Goal: Information Seeking & Learning: Compare options

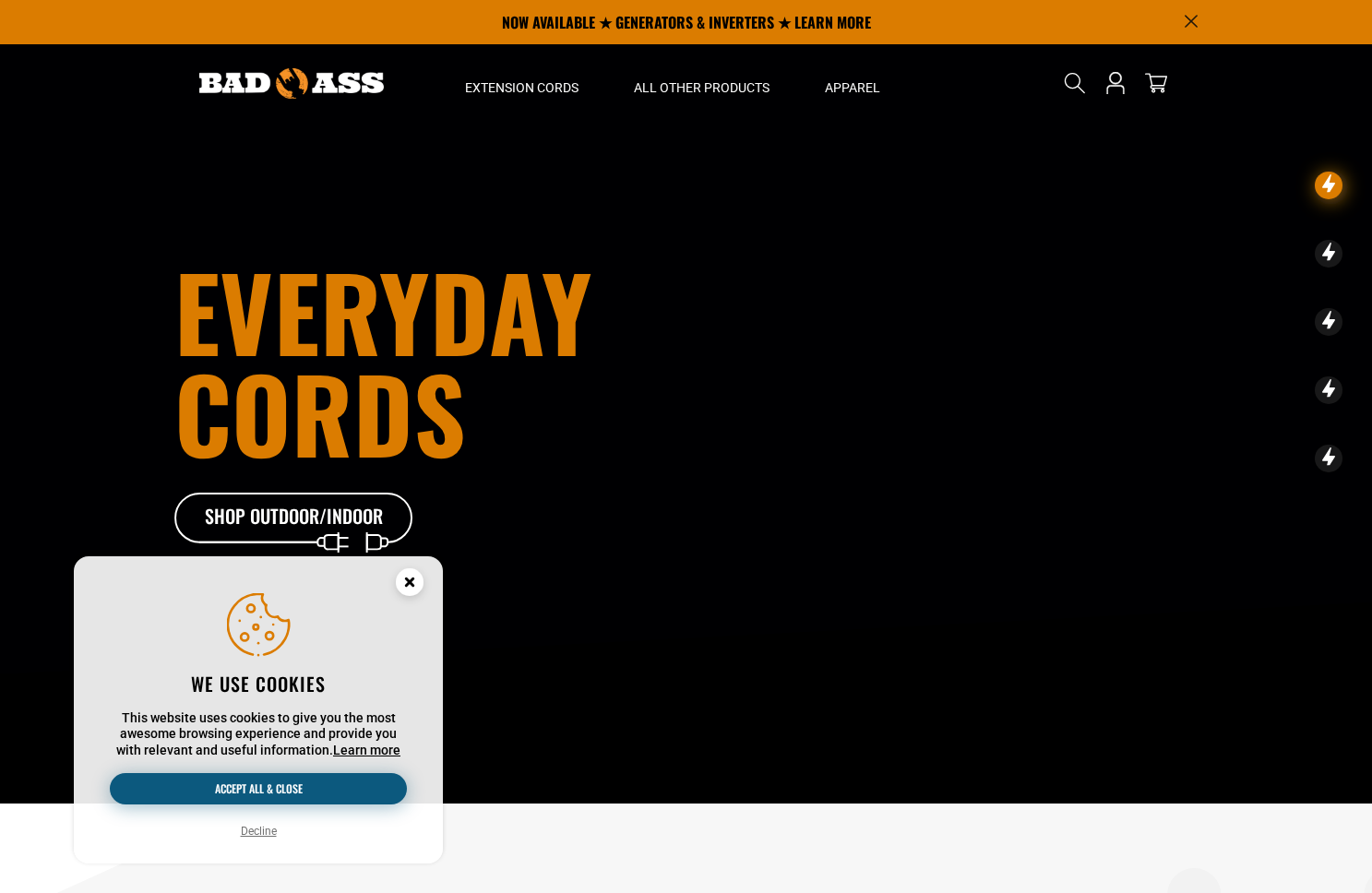
click at [308, 786] on button "Accept all & close" at bounding box center [258, 789] width 297 height 32
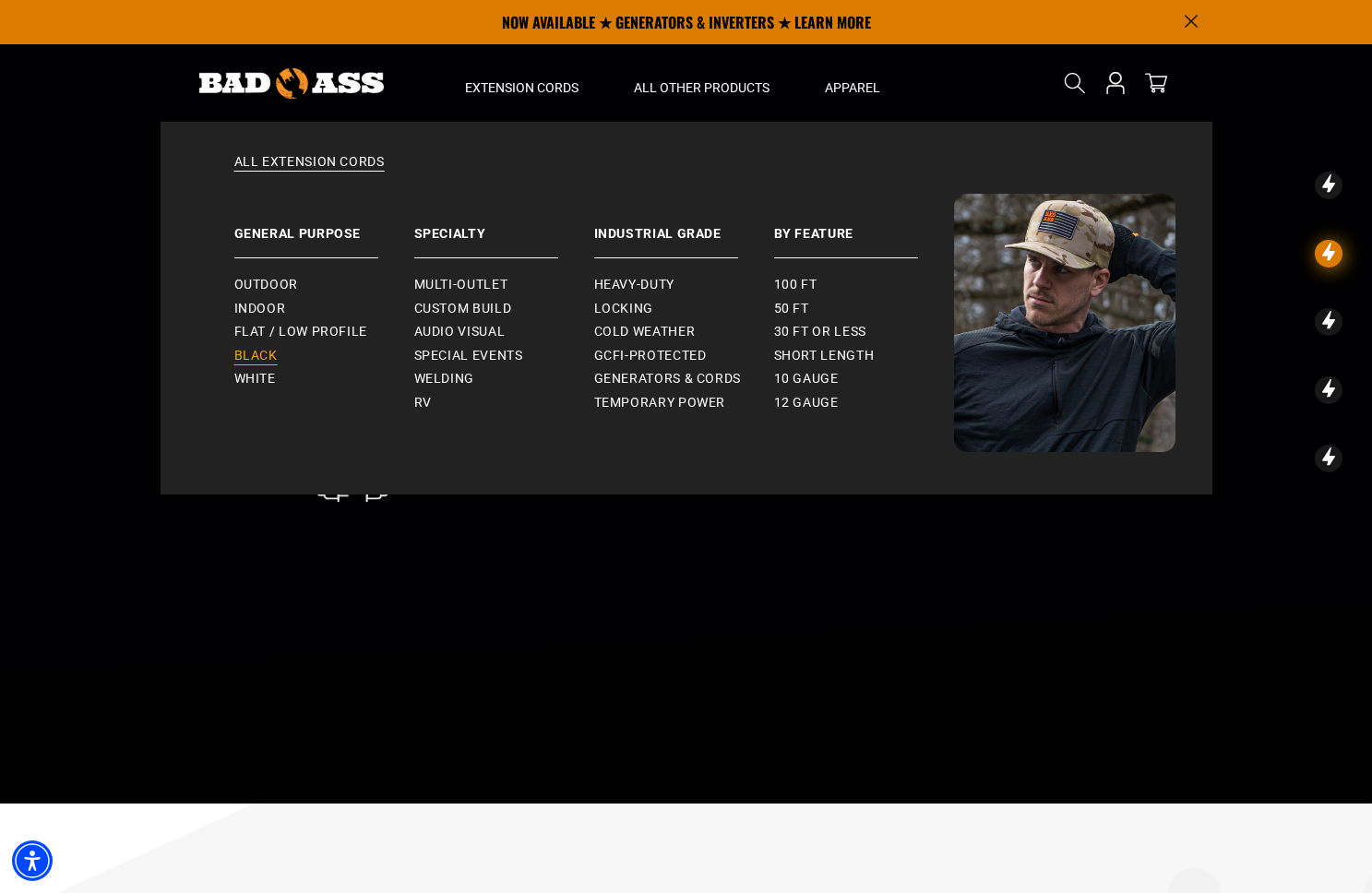
click at [267, 360] on span "Black" at bounding box center [256, 356] width 43 height 17
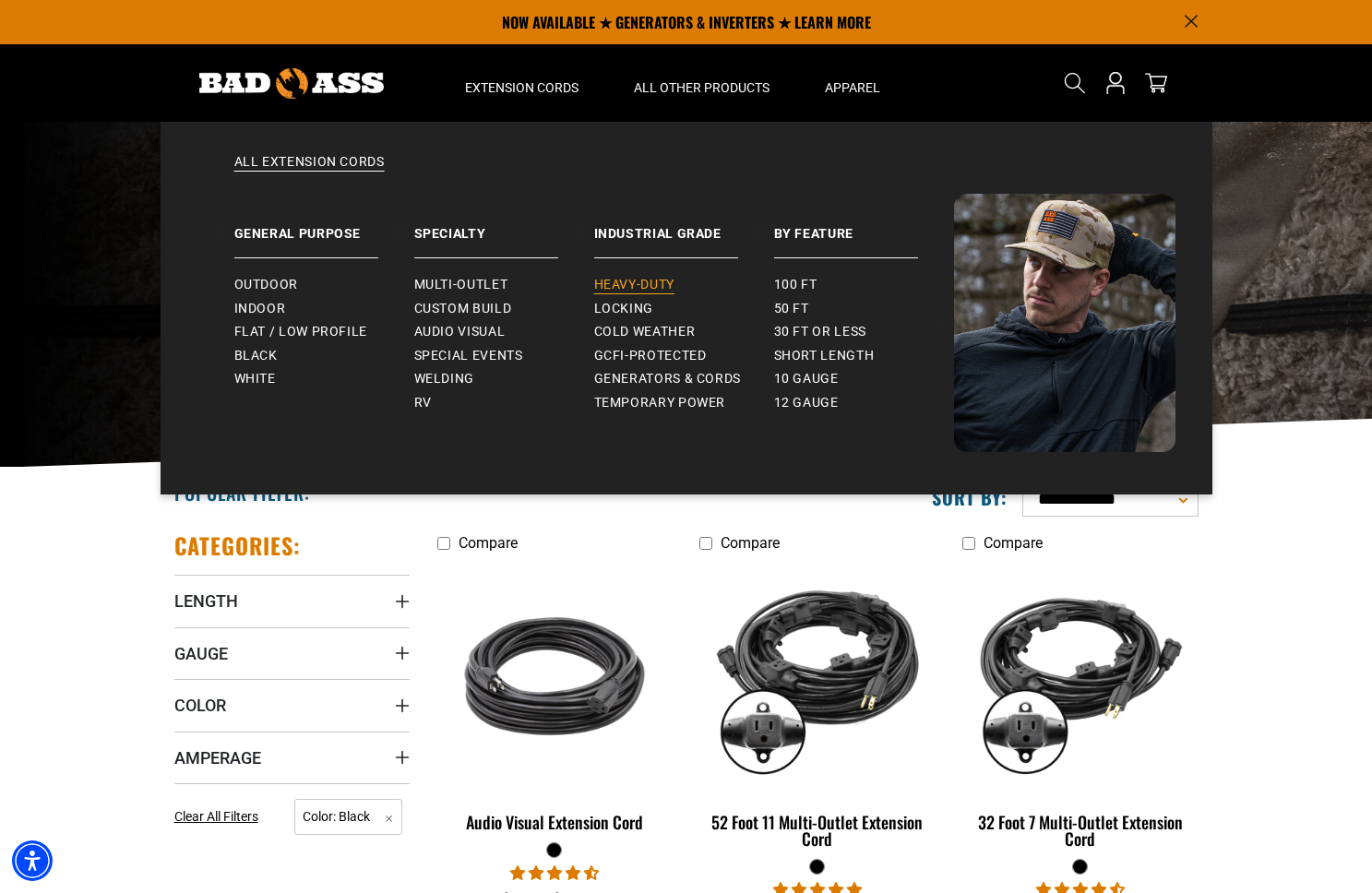
click at [640, 282] on span "Heavy-Duty" at bounding box center [634, 284] width 80 height 17
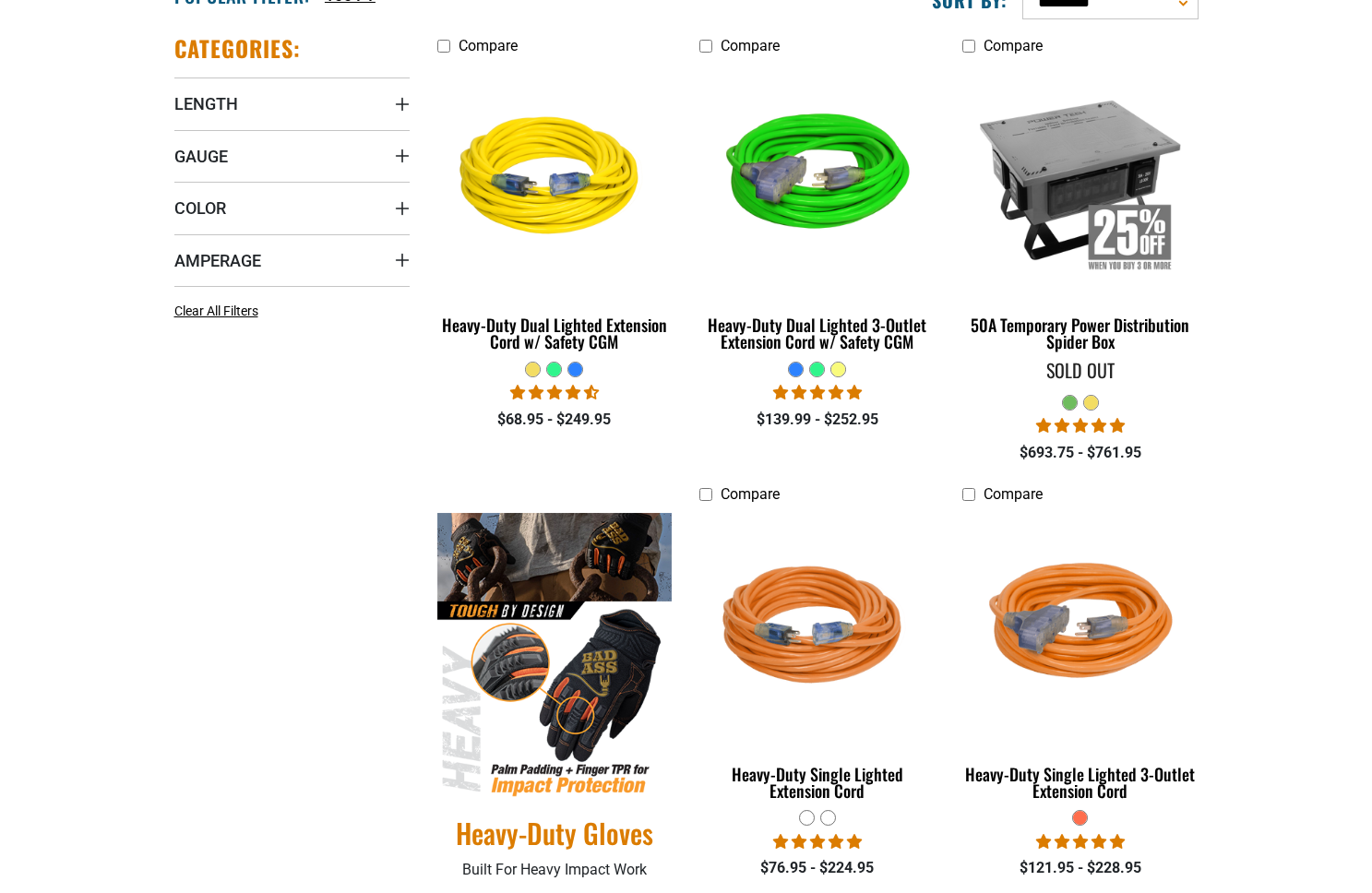
scroll to position [553, 0]
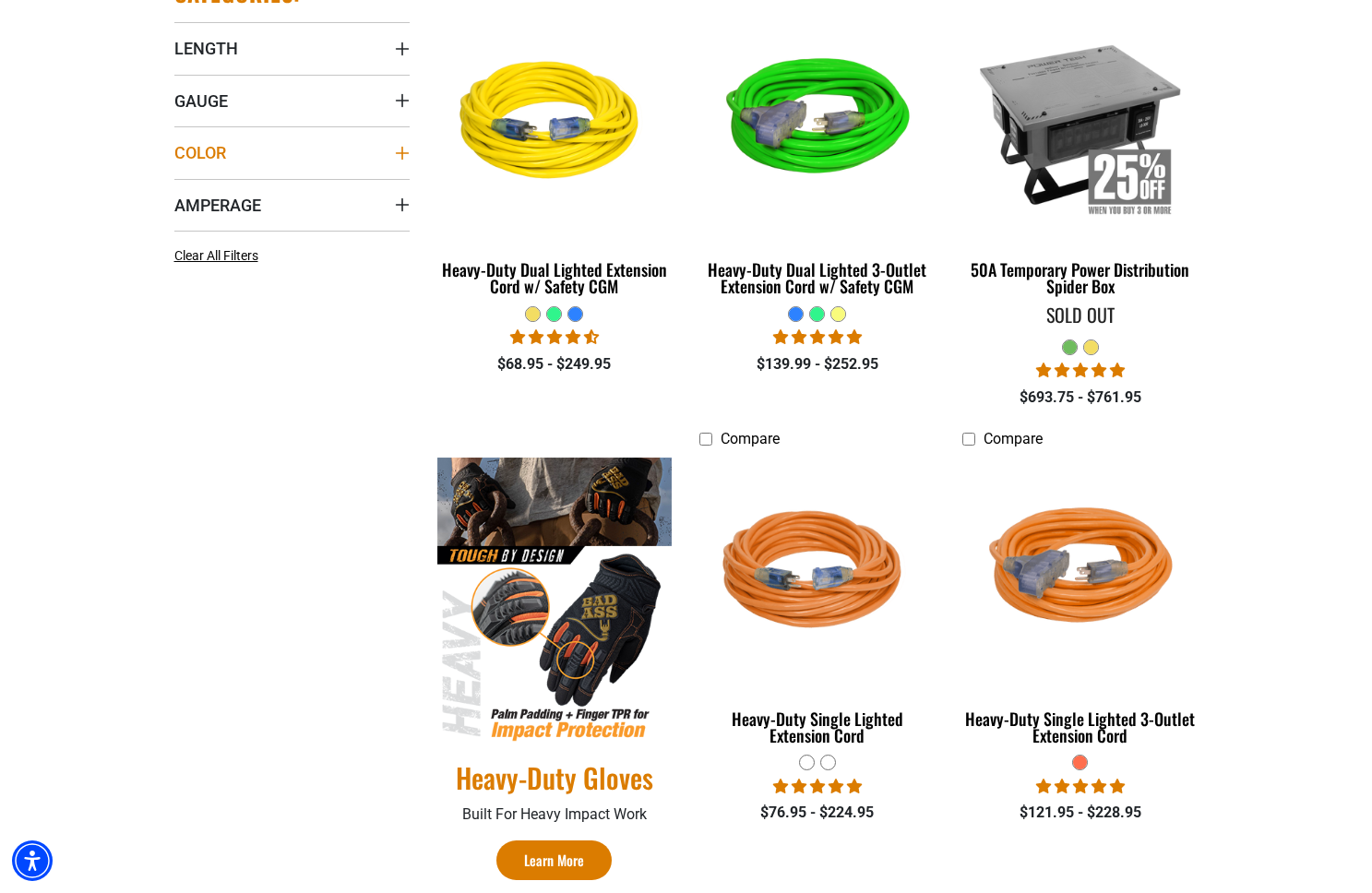
click at [205, 148] on span "Color" at bounding box center [201, 152] width 51 height 21
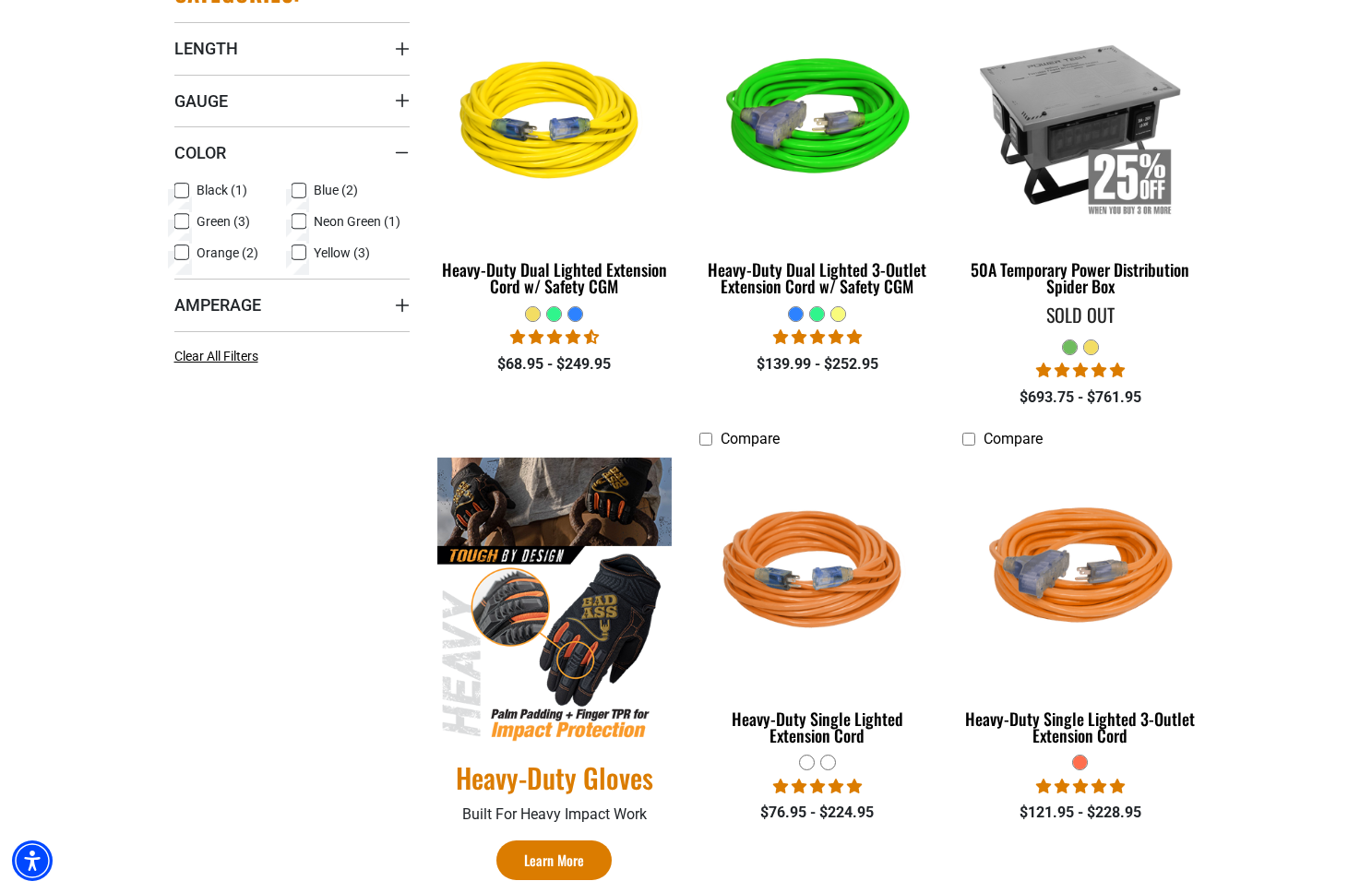
click at [199, 193] on span "Black (1)" at bounding box center [221, 190] width 50 height 13
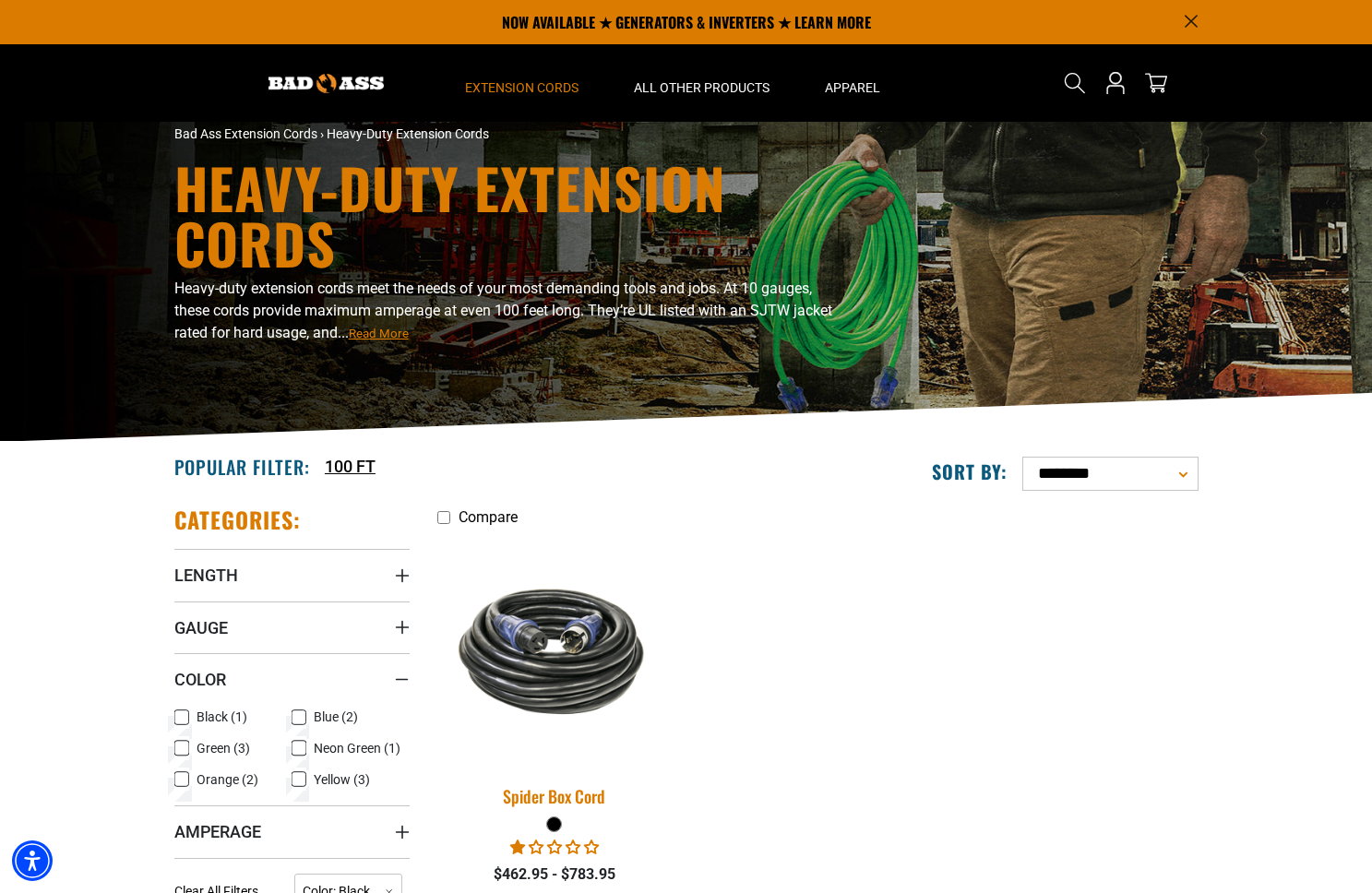
scroll to position [17, 0]
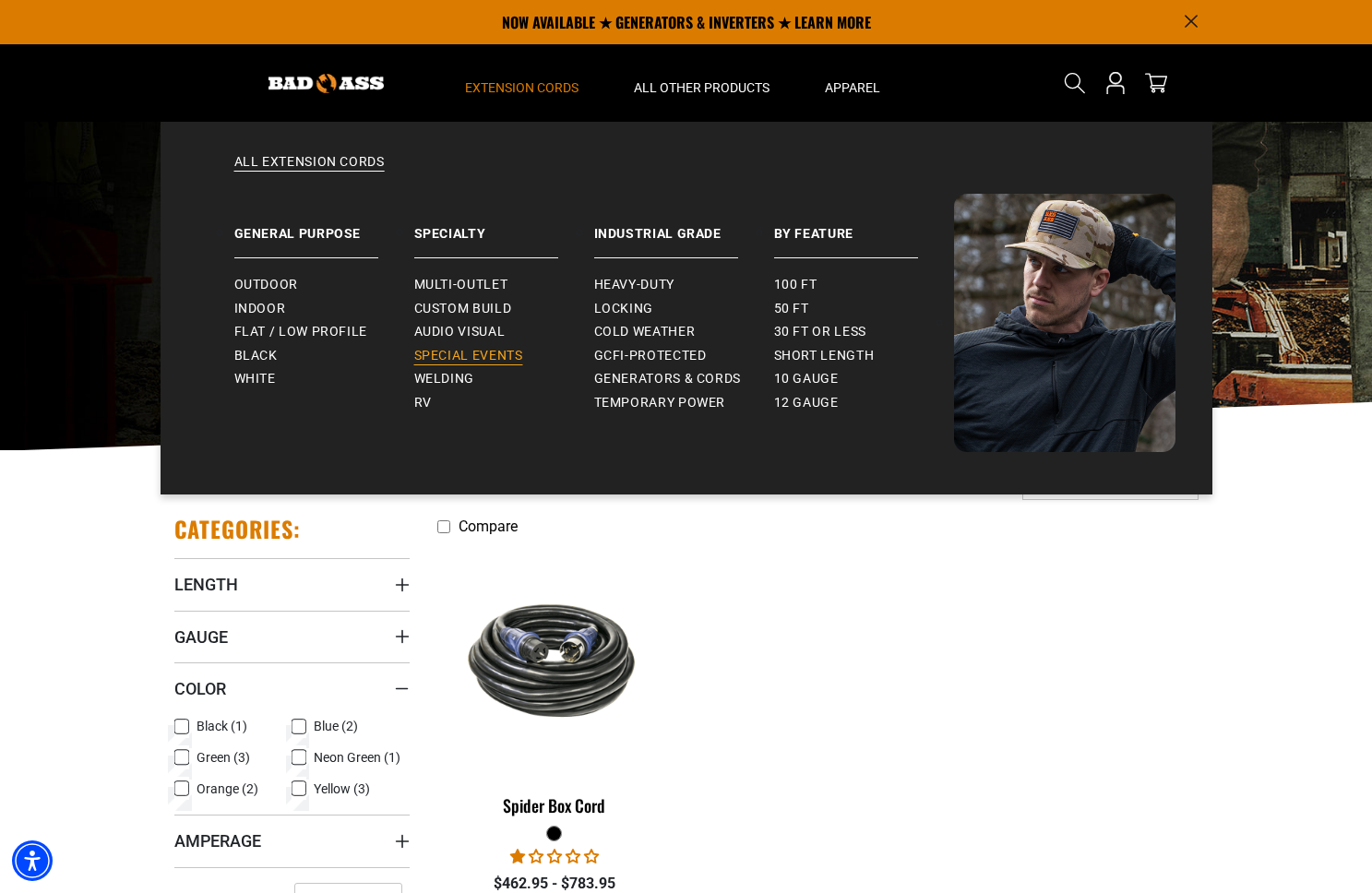
click at [458, 354] on span "Special Events" at bounding box center [469, 356] width 109 height 17
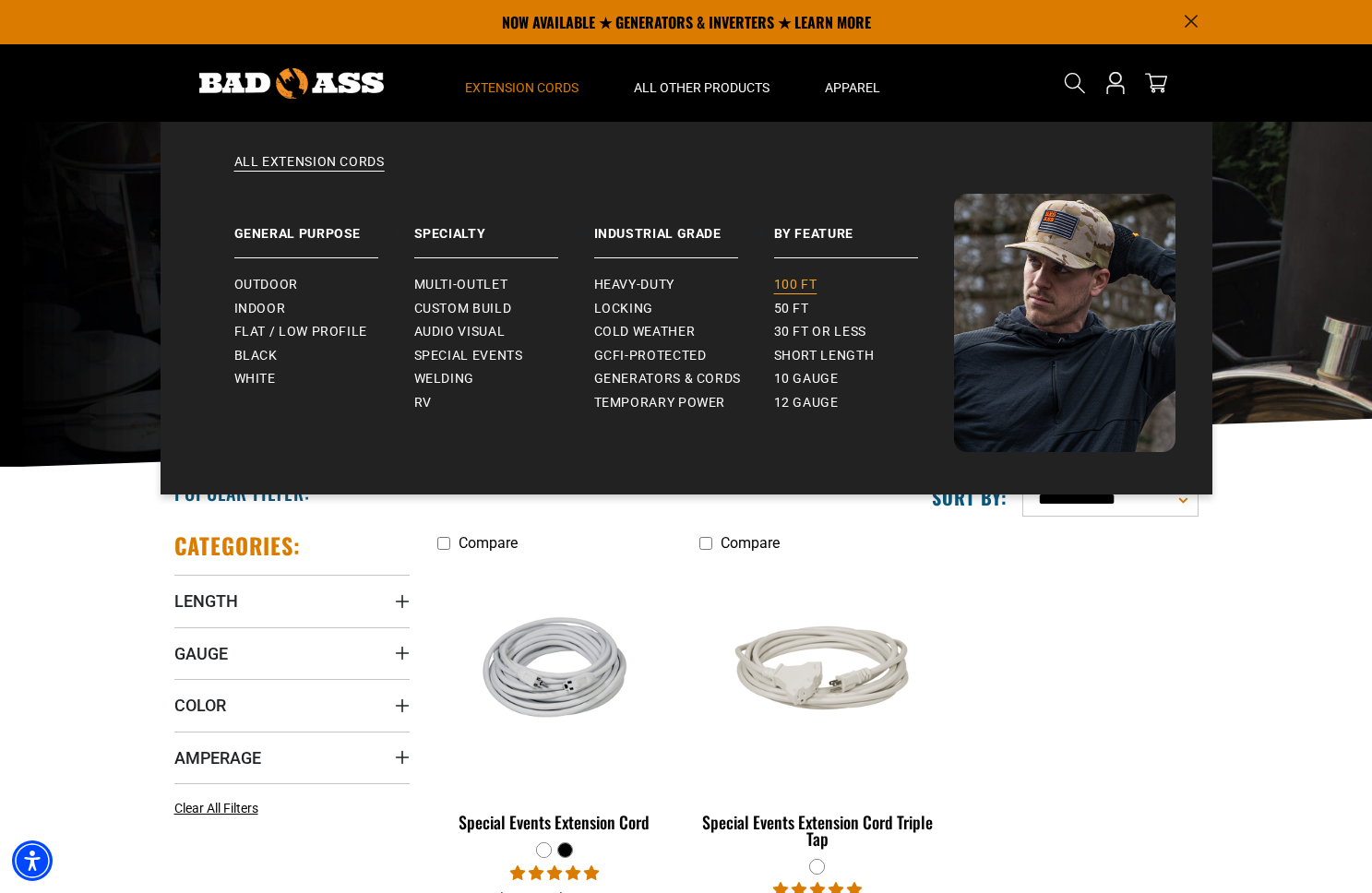
click at [782, 278] on span "100 ft" at bounding box center [796, 284] width 43 height 17
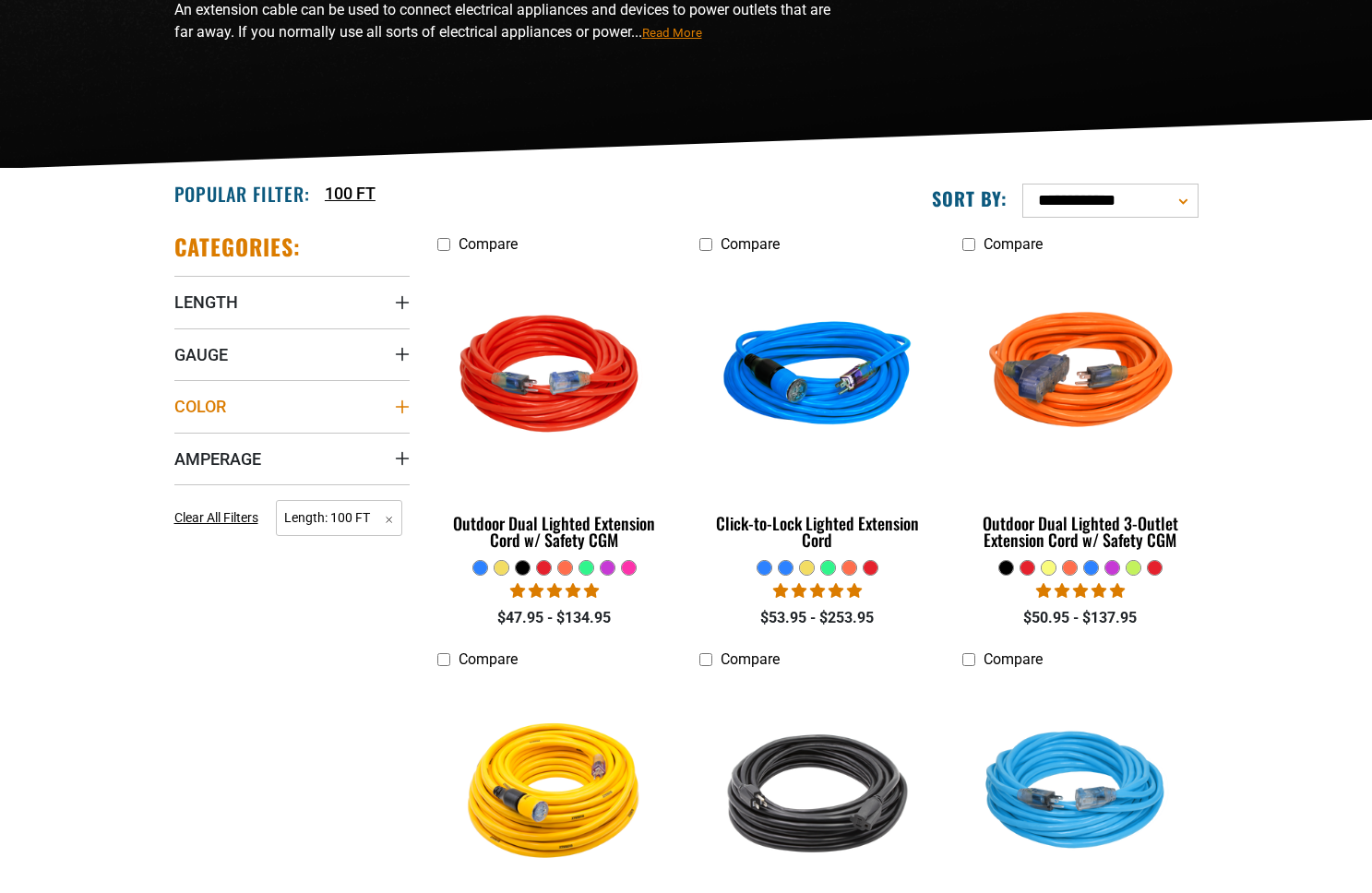
click at [269, 410] on summary "Color" at bounding box center [292, 406] width 235 height 51
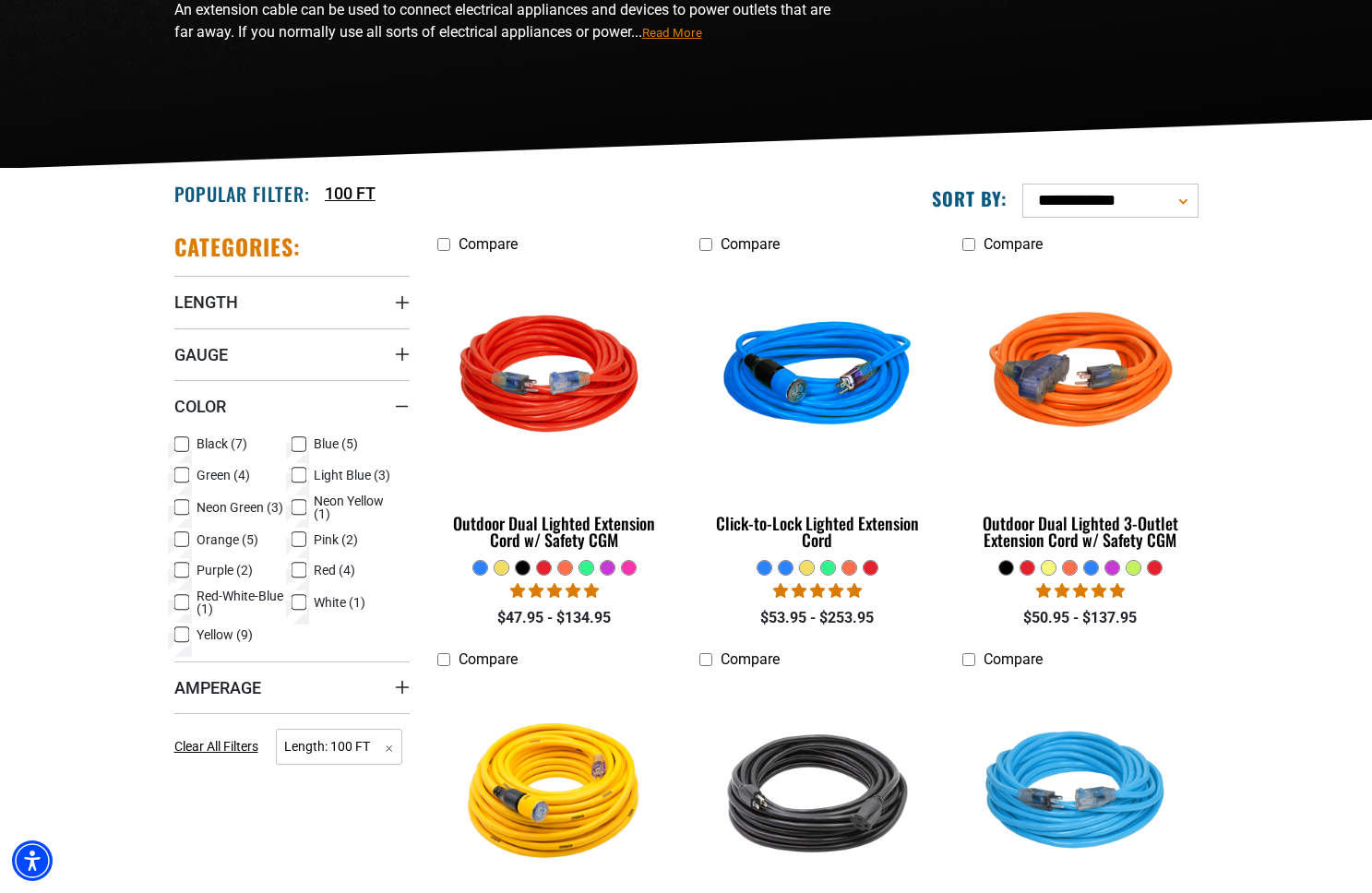
click at [201, 443] on span "Black (7)" at bounding box center [221, 444] width 50 height 13
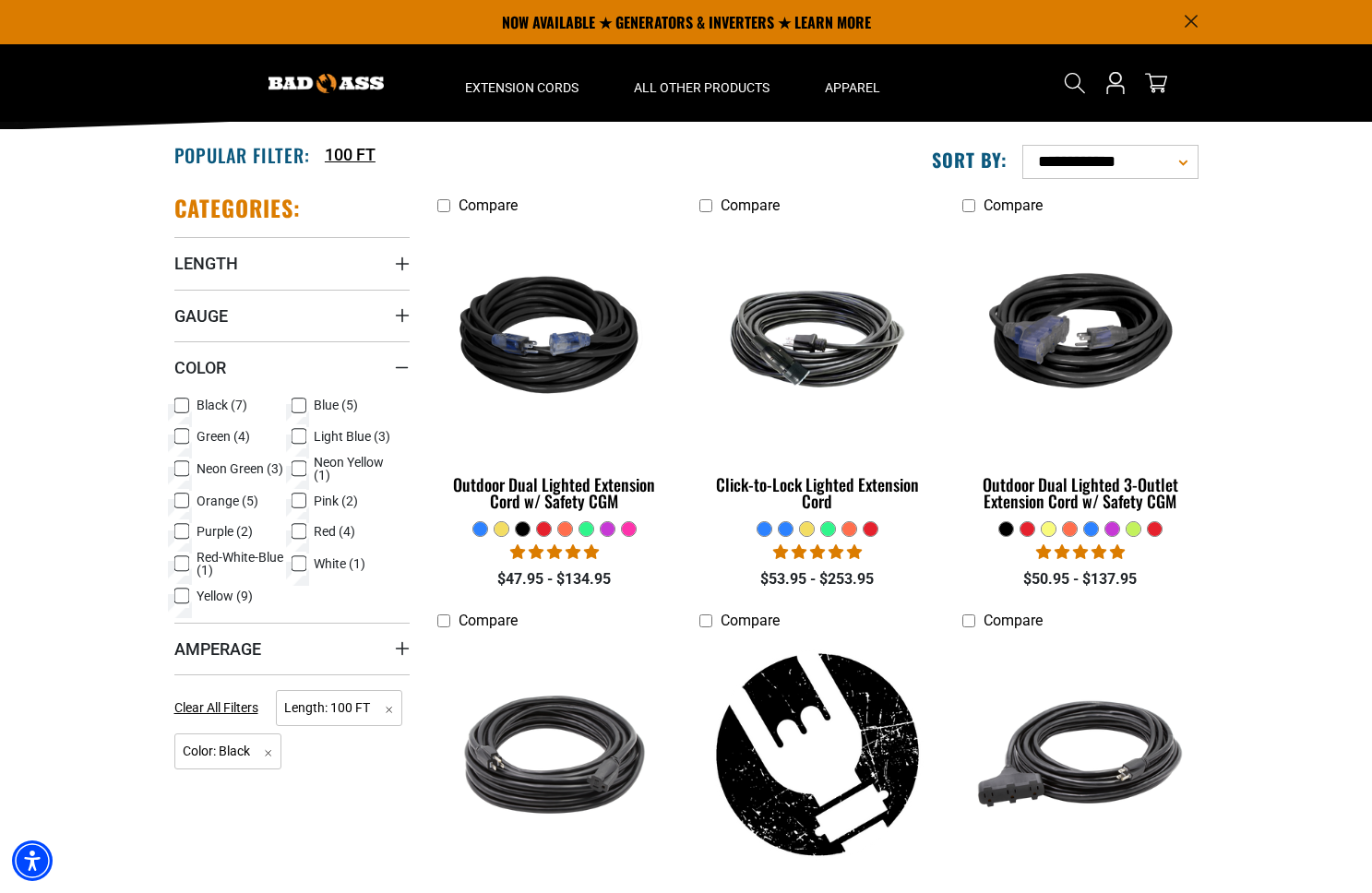
scroll to position [316, 0]
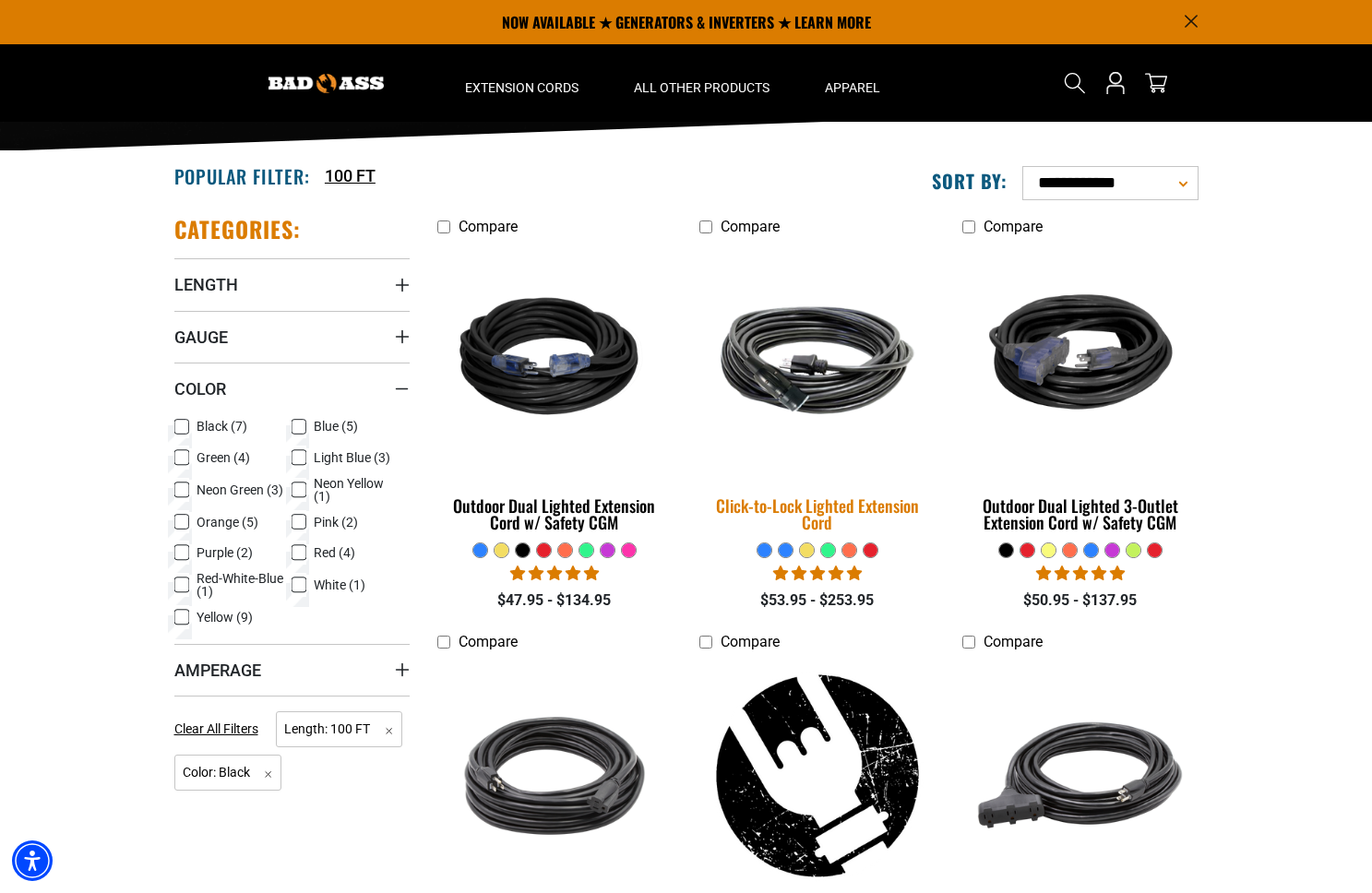
click at [838, 505] on div "Click-to-Lock Lighted Extension Cord" at bounding box center [817, 515] width 235 height 34
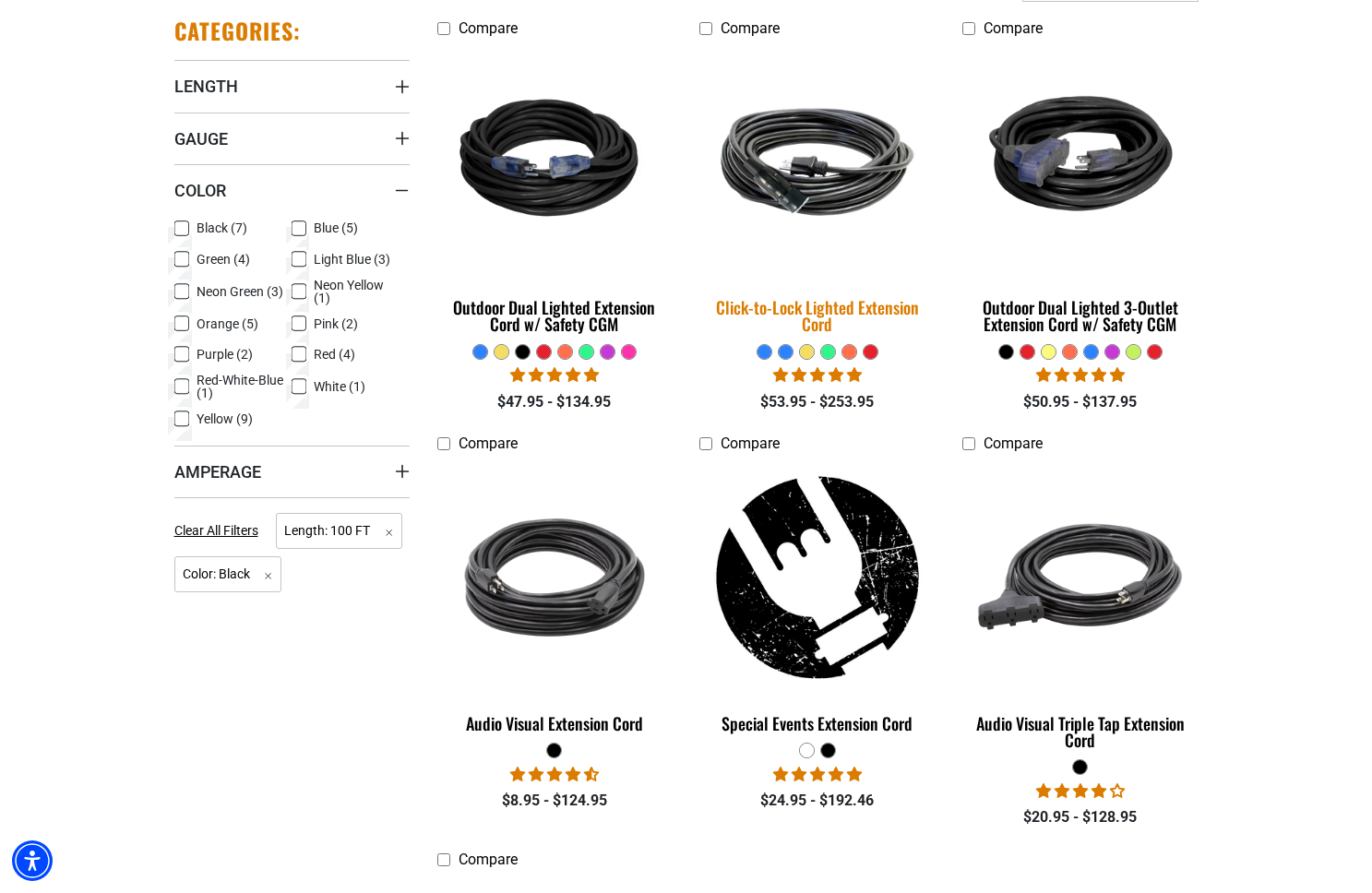
scroll to position [527, 0]
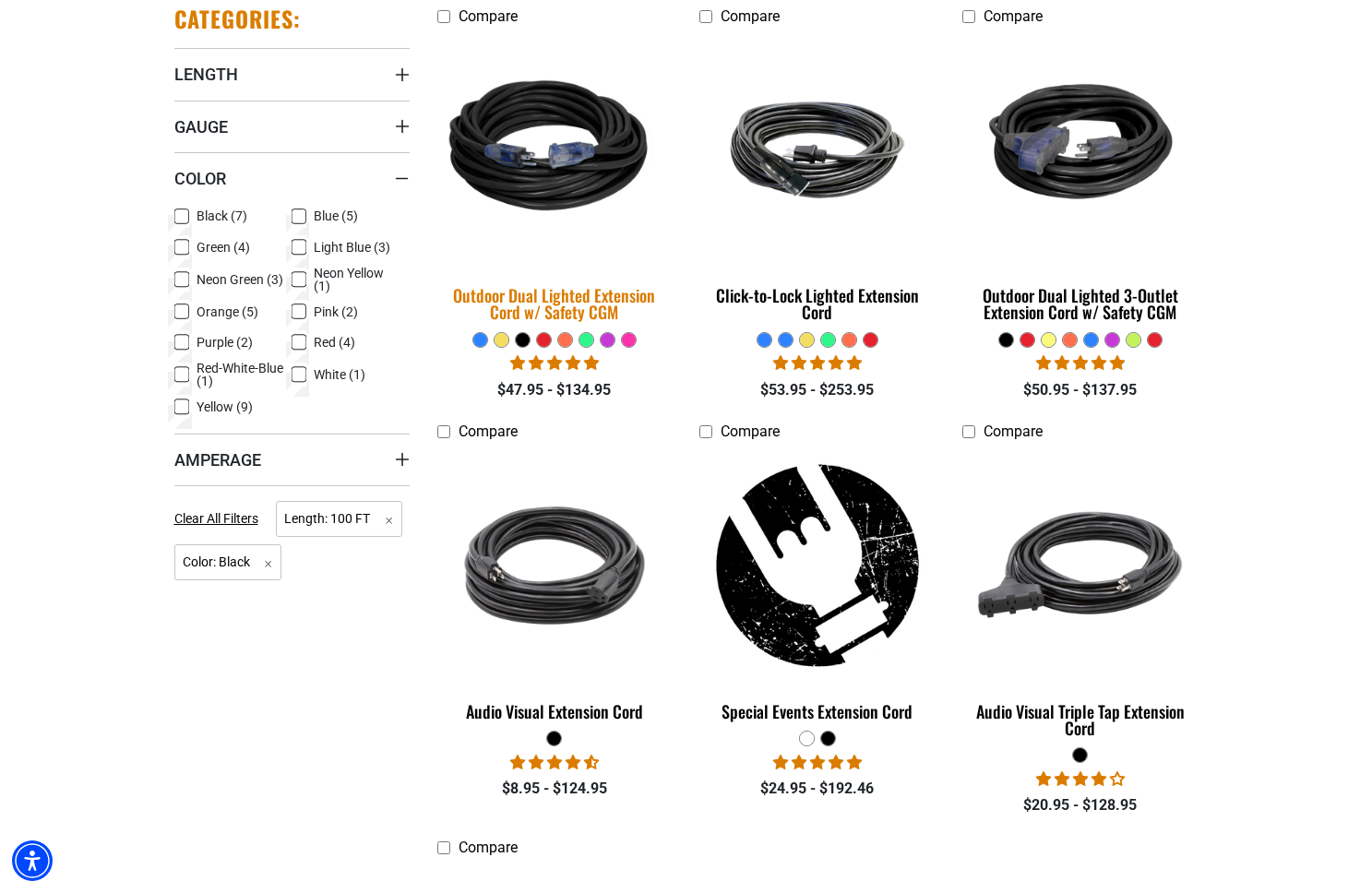
click at [581, 176] on img at bounding box center [555, 149] width 259 height 236
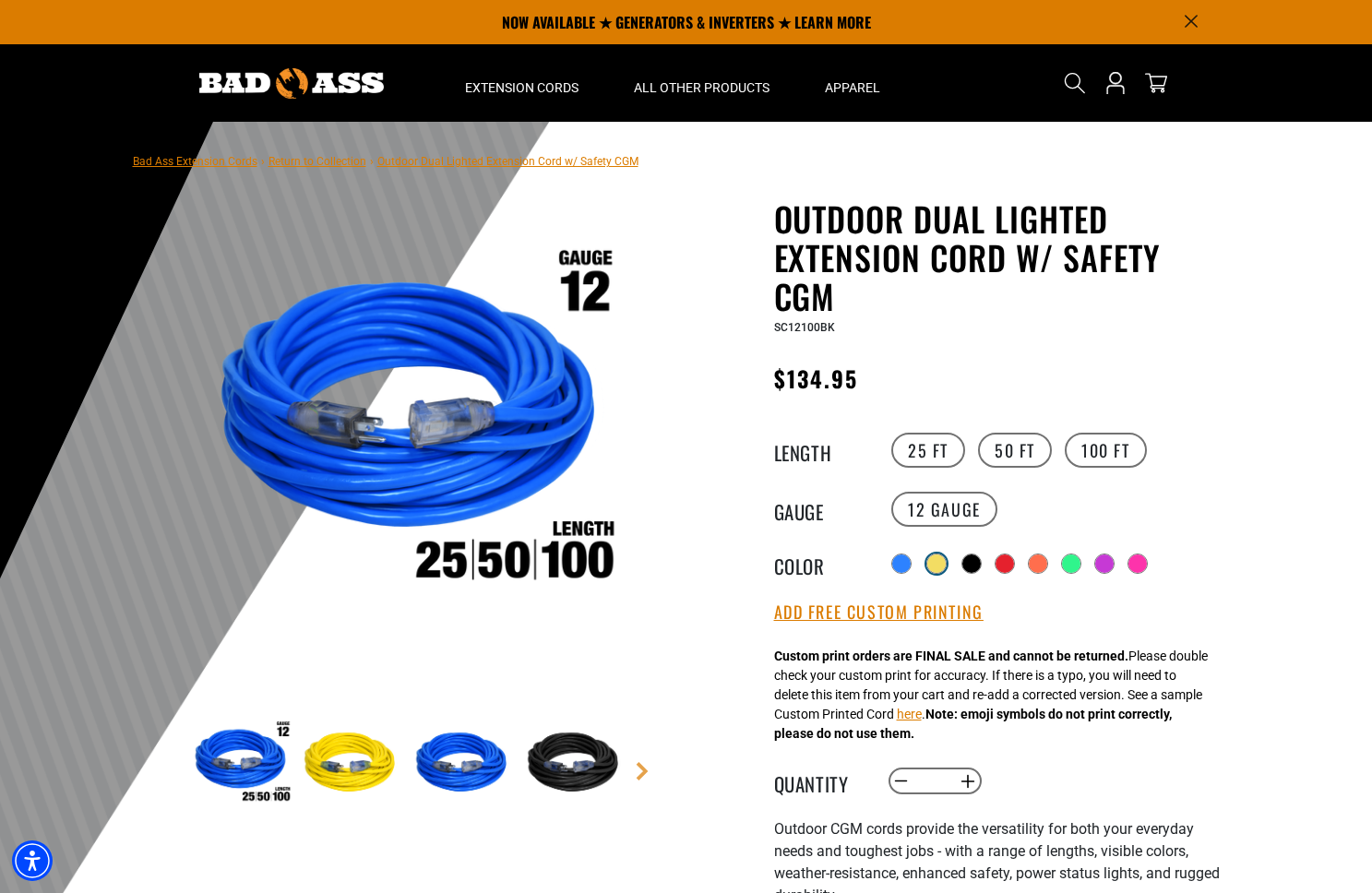
click at [931, 563] on div at bounding box center [936, 564] width 19 height 19
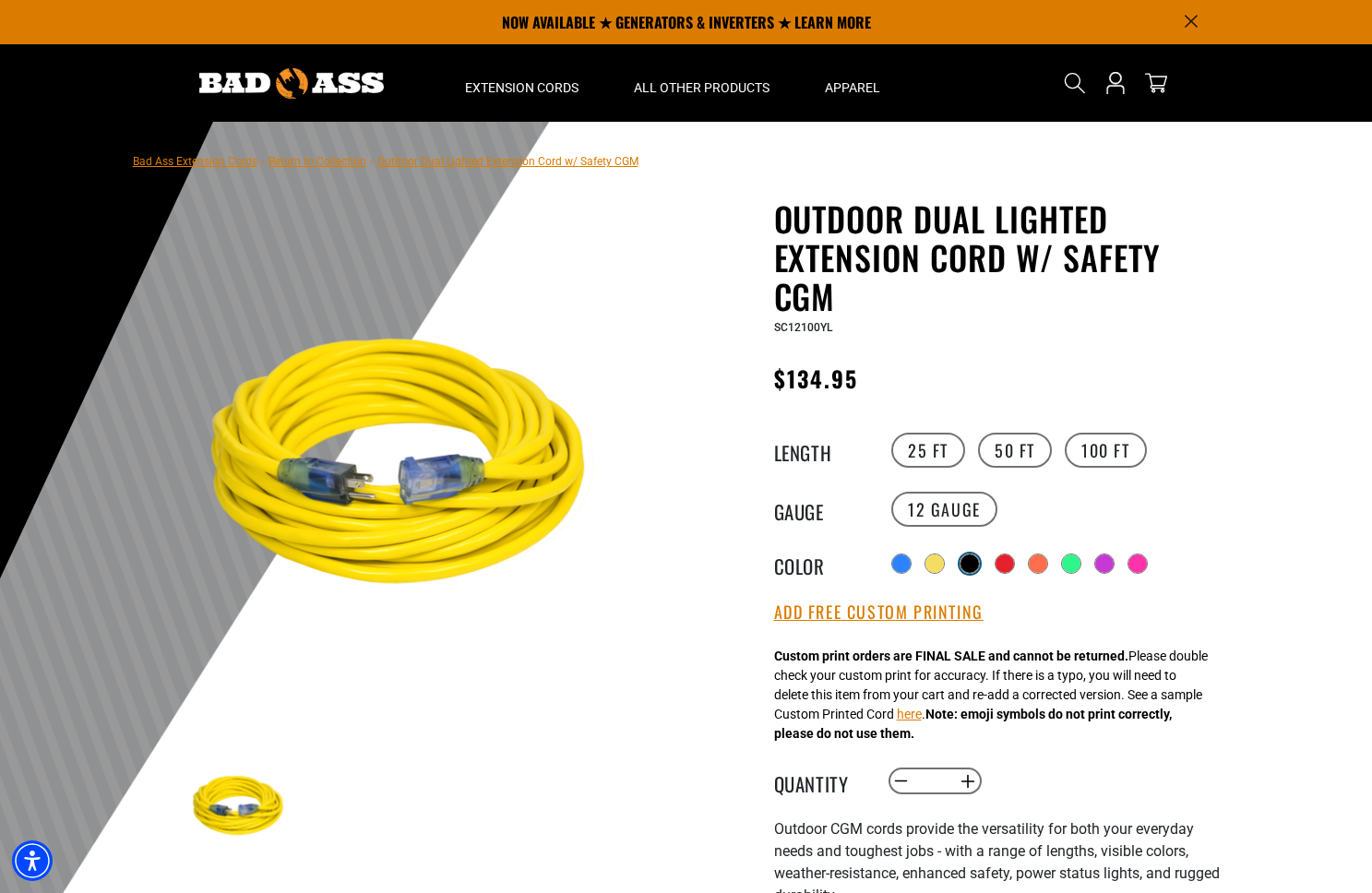
click at [967, 555] on div at bounding box center [970, 564] width 19 height 19
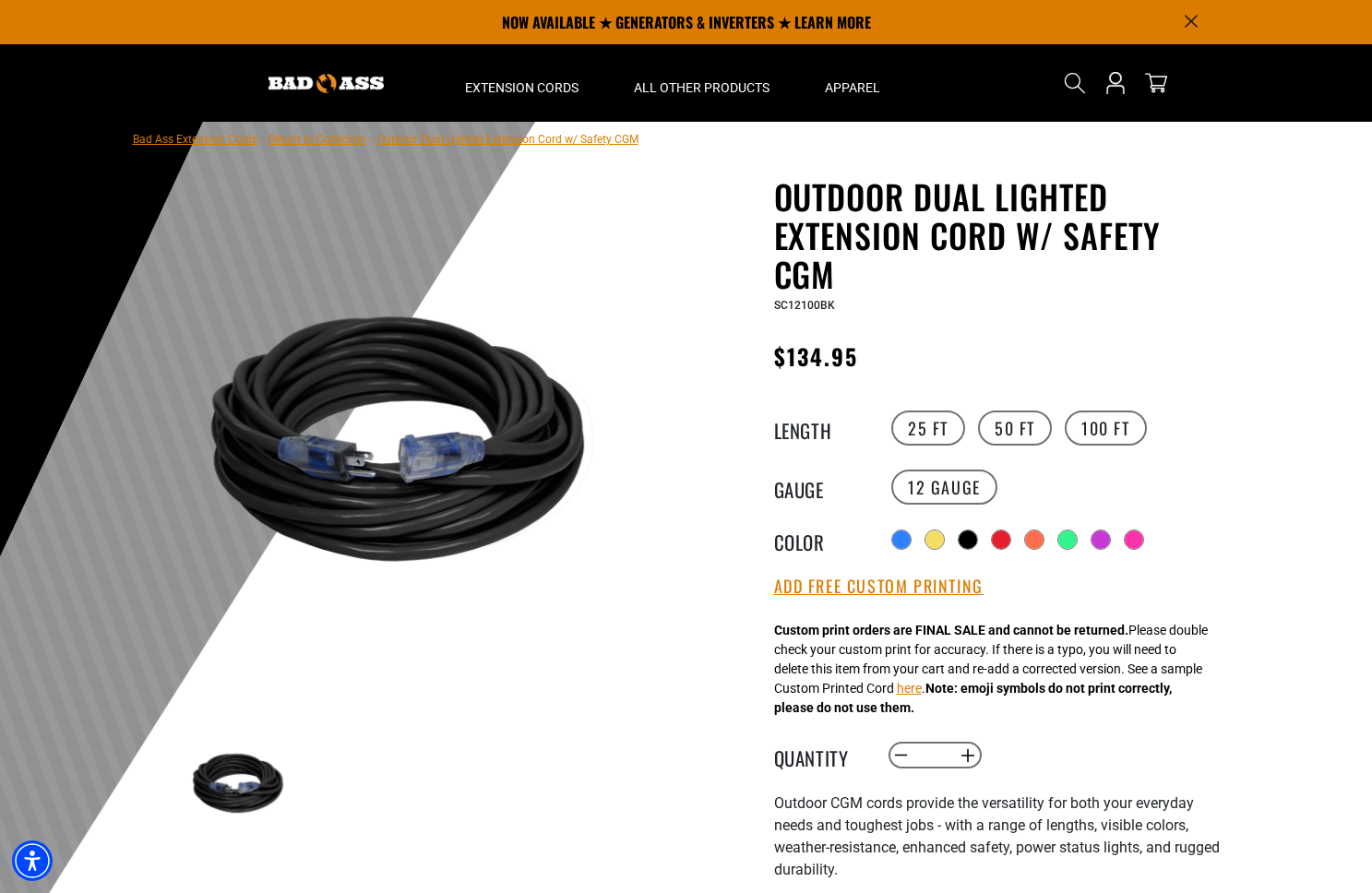
scroll to position [21, 0]
